Goal: Transaction & Acquisition: Purchase product/service

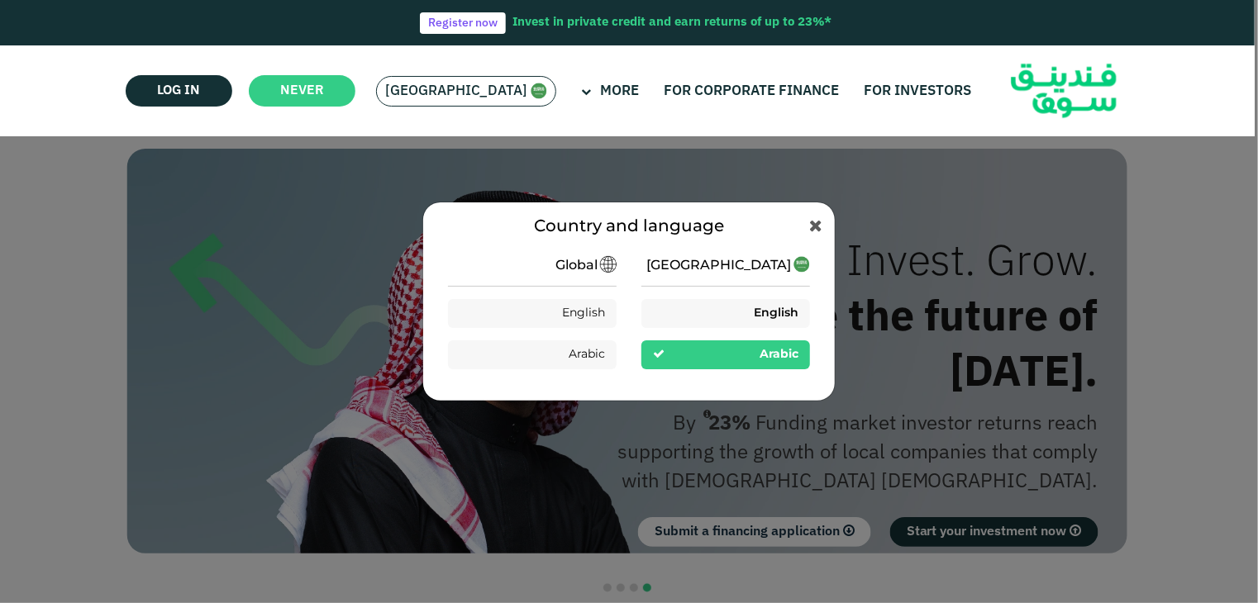
click at [766, 315] on font "English" at bounding box center [776, 313] width 45 height 12
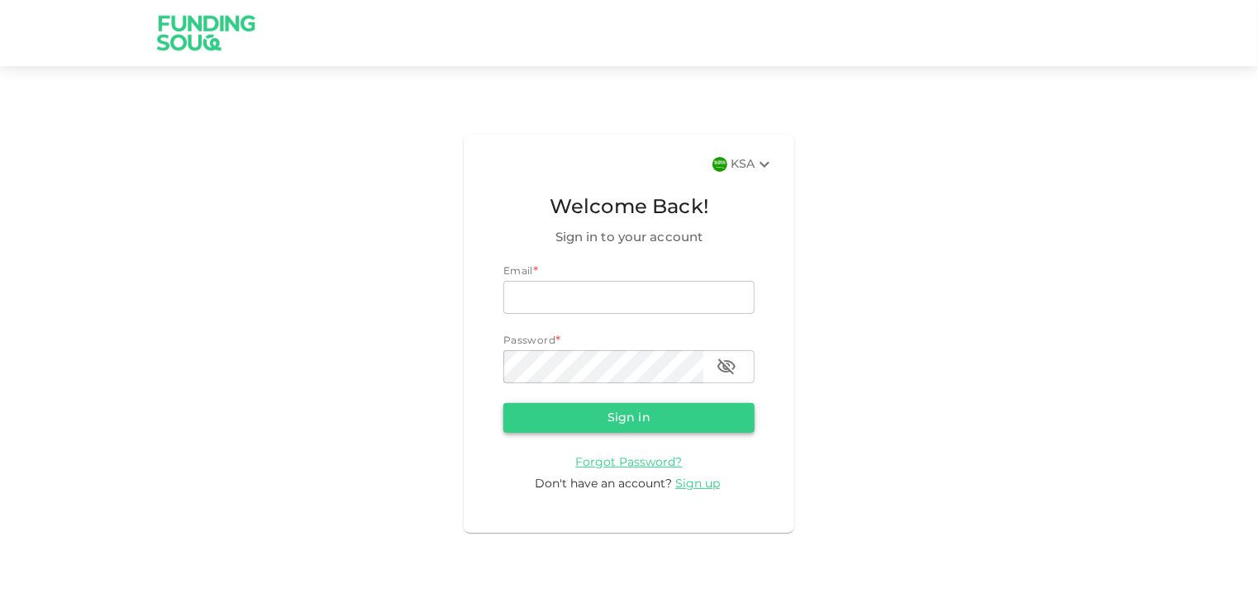
type input "[EMAIL_ADDRESS][DOMAIN_NAME]"
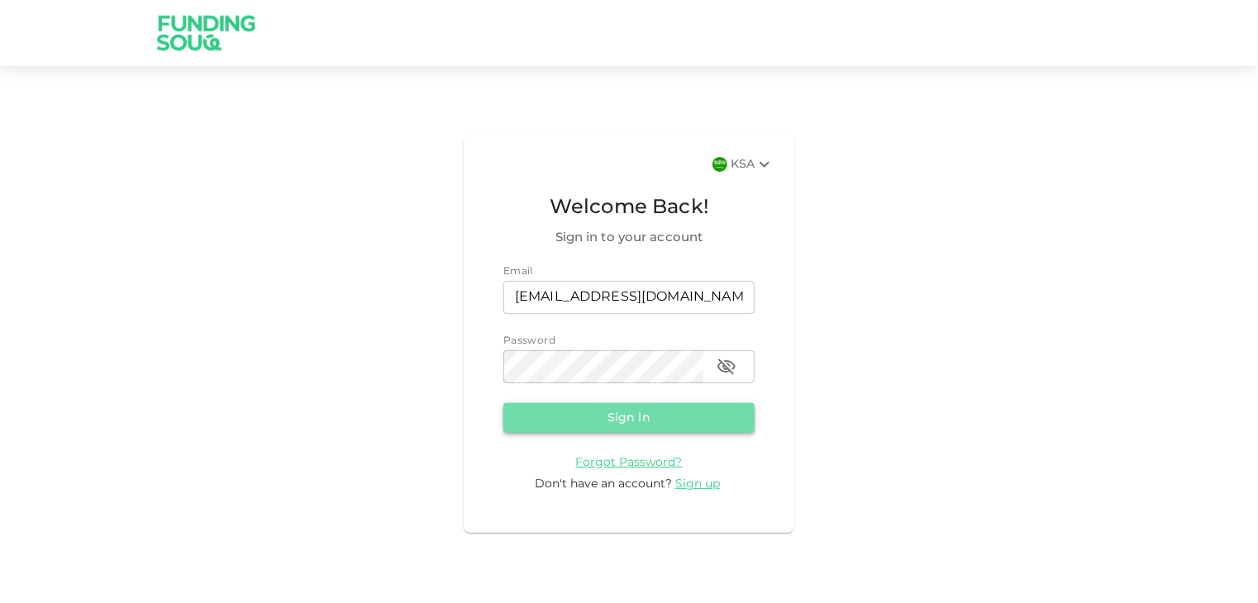
click at [576, 428] on button "Sign in" at bounding box center [628, 418] width 251 height 30
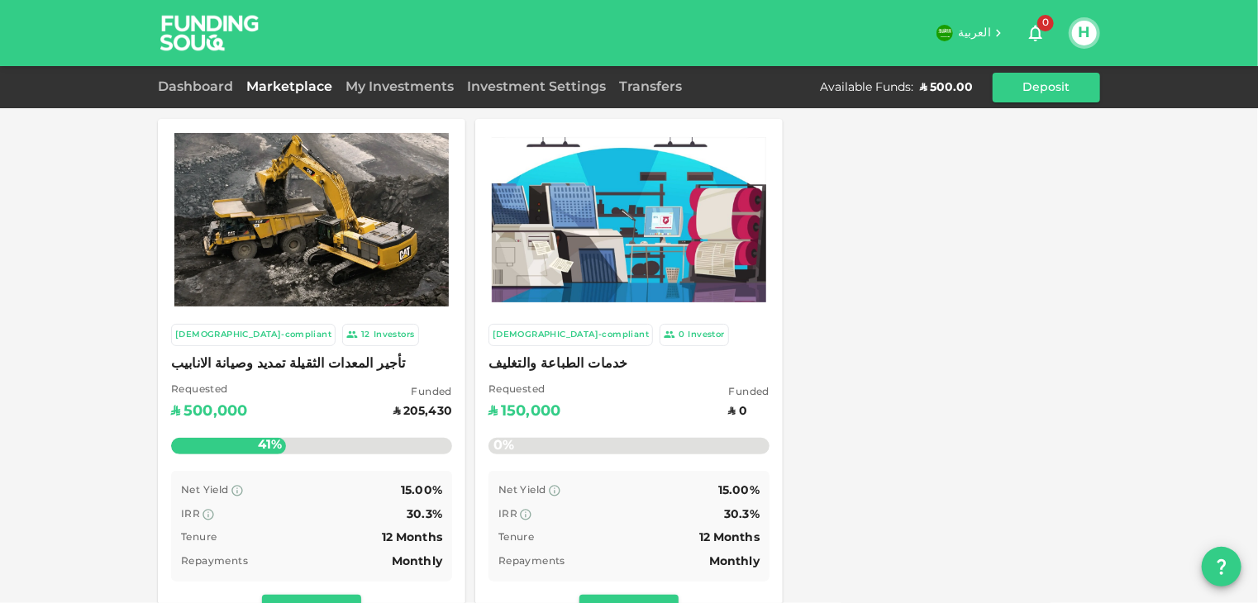
scroll to position [248, 0]
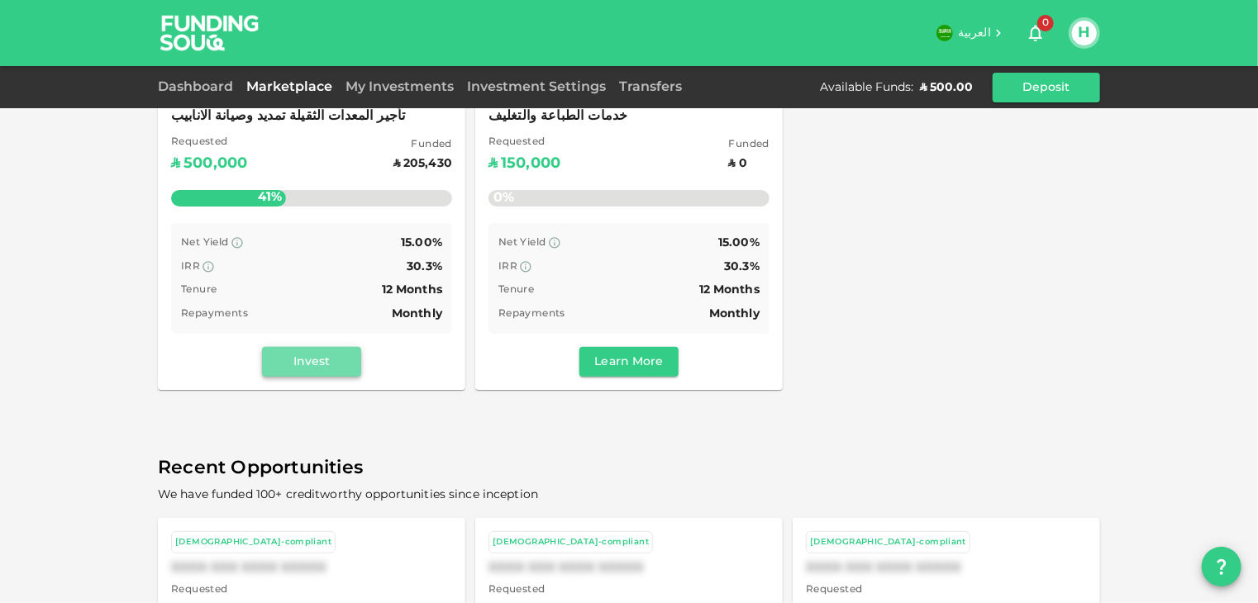
click at [331, 366] on button "Invest" at bounding box center [311, 362] width 99 height 30
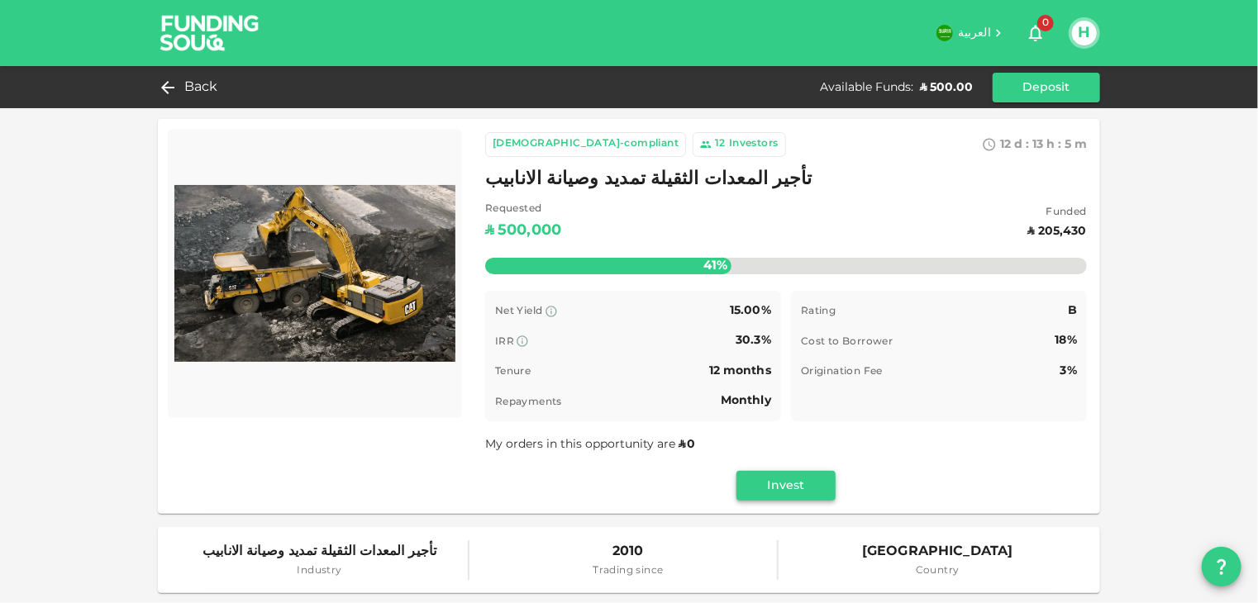
click at [781, 488] on button "Invest" at bounding box center [785, 486] width 99 height 30
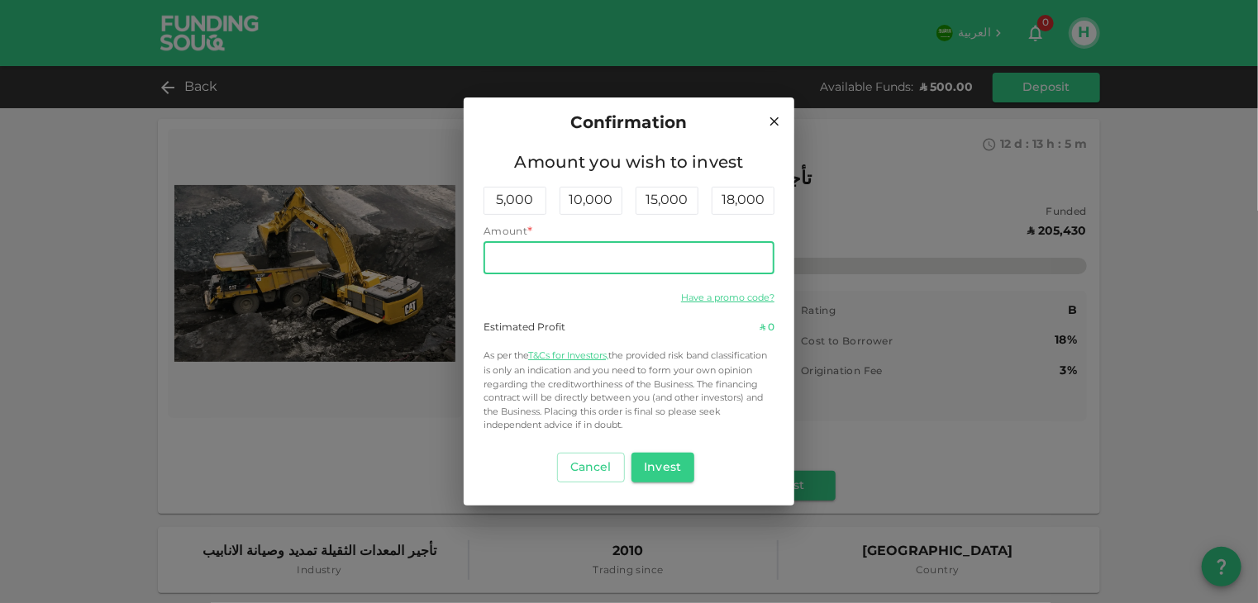
click at [553, 258] on input "Amount" at bounding box center [629, 257] width 291 height 33
type input "500"
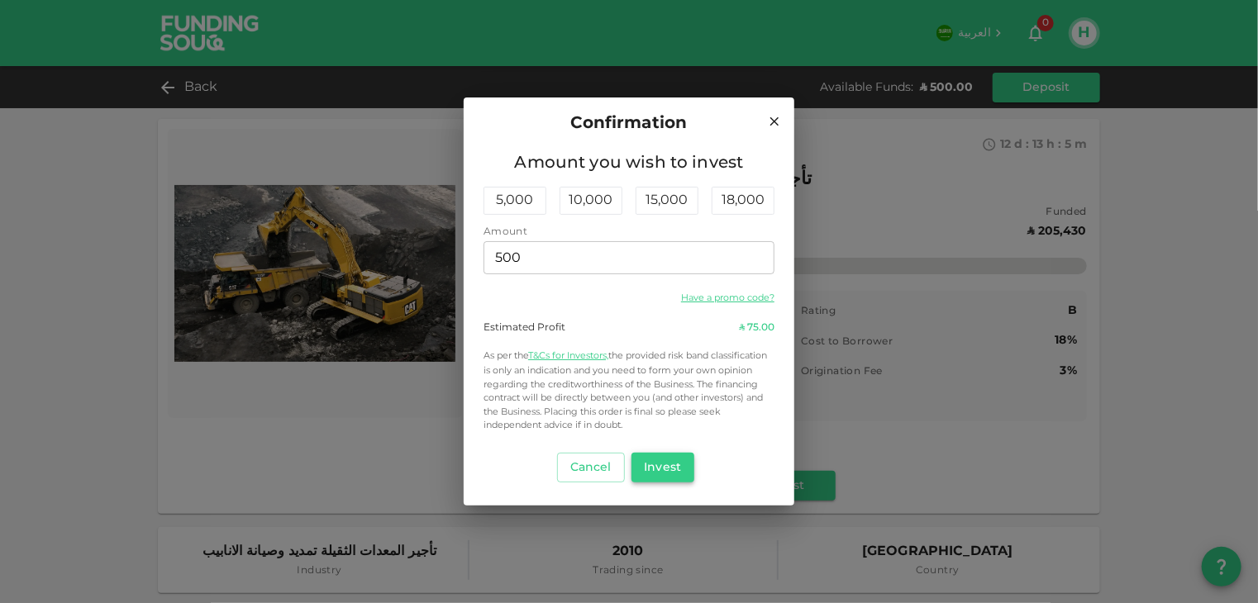
click at [668, 470] on button "Invest" at bounding box center [663, 468] width 64 height 30
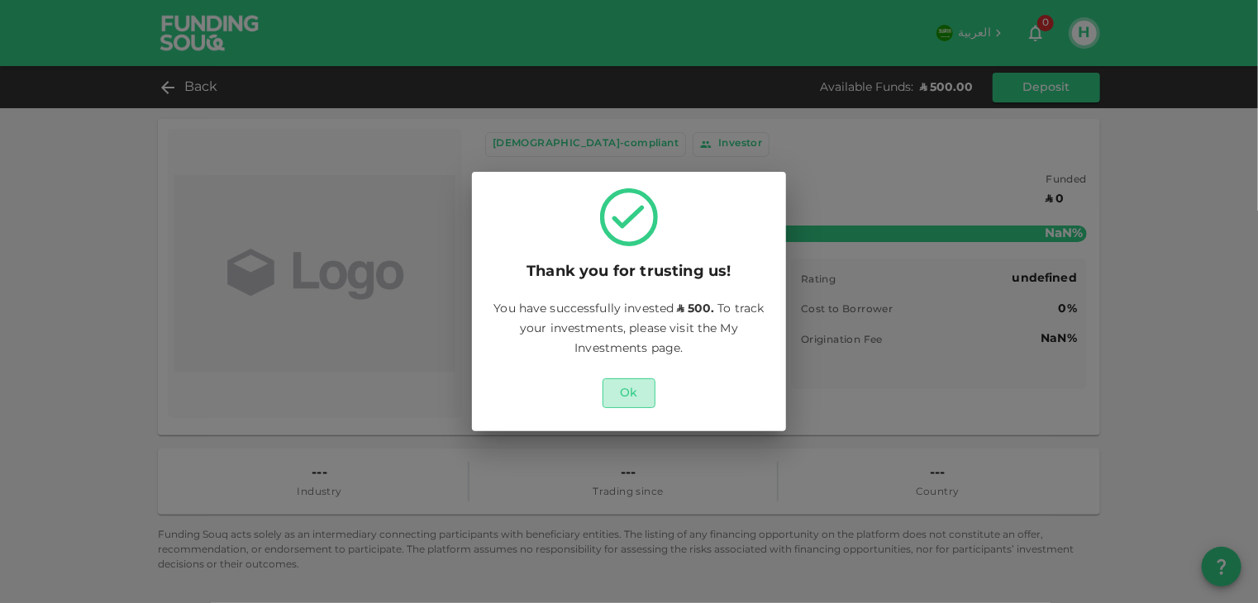
click at [636, 391] on button "Ok" at bounding box center [629, 394] width 53 height 30
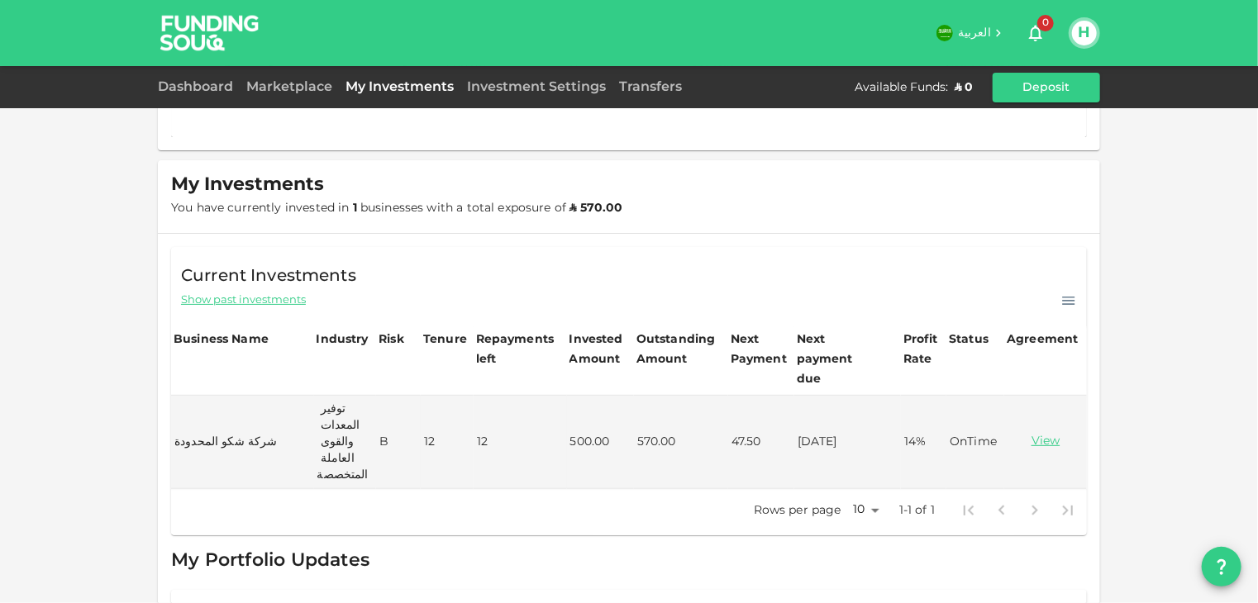
scroll to position [220, 0]
